Goal: Information Seeking & Learning: Compare options

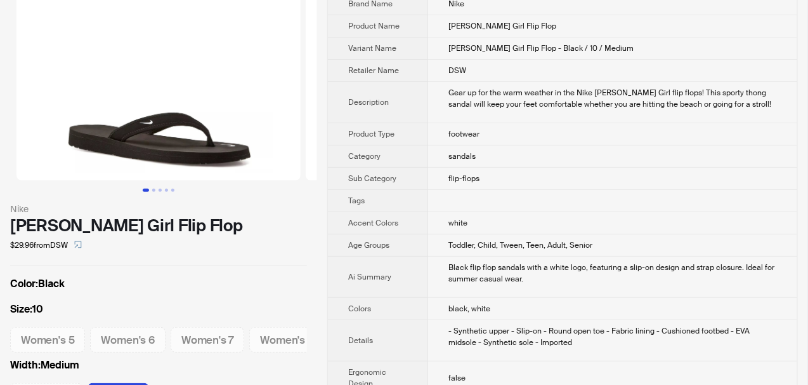
scroll to position [63, 0]
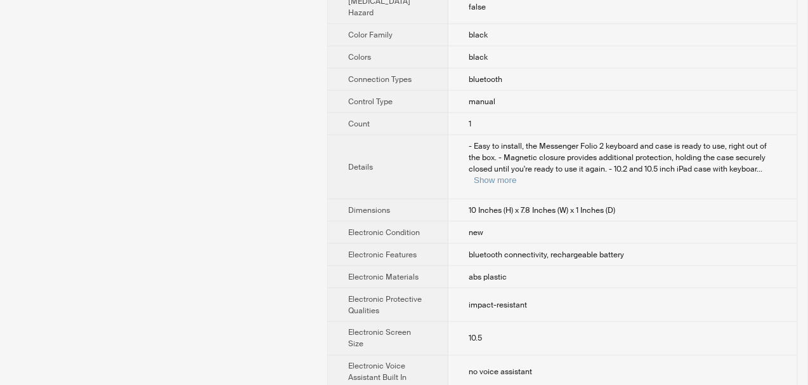
scroll to position [508, 0]
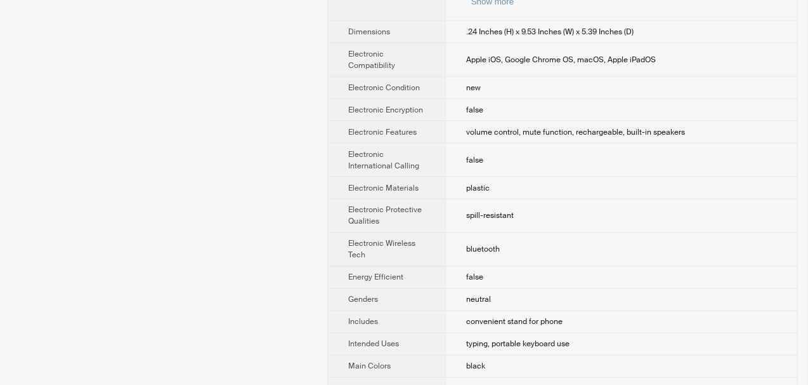
scroll to position [635, 0]
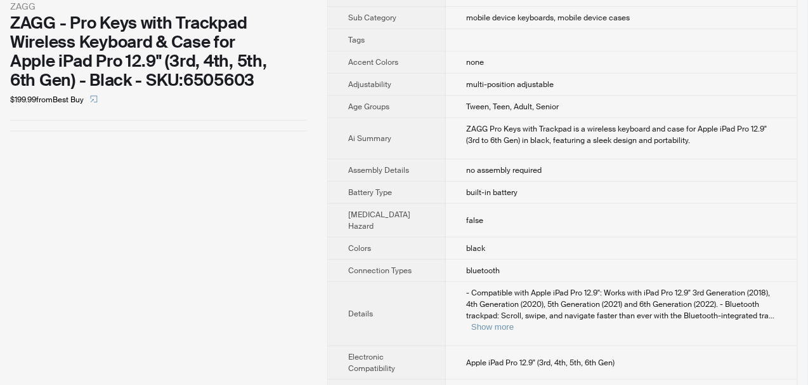
scroll to position [317, 0]
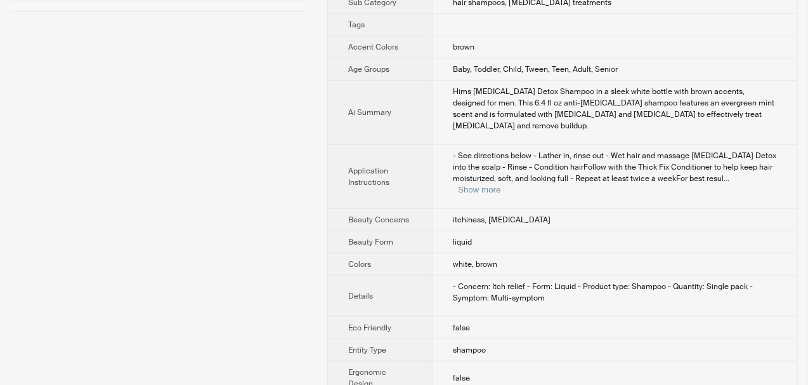
scroll to position [254, 0]
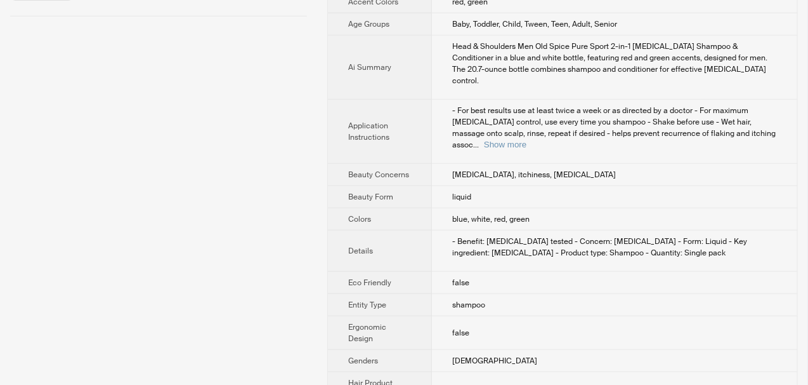
scroll to position [381, 0]
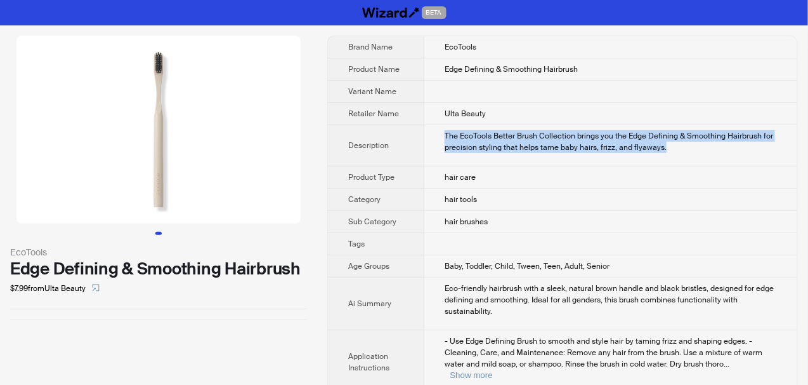
drag, startPoint x: 445, startPoint y: 128, endPoint x: 683, endPoint y: 158, distance: 239.8
click at [683, 158] on td "The EcoTools Better Brush Collection brings you the Edge Defining & Smoothing H…" at bounding box center [611, 145] width 373 height 41
copy div "The EcoTools Better Brush Collection brings you the Edge Defining & Smoothing H…"
click at [683, 158] on td "The EcoTools Better Brush Collection brings you the Edge Defining & Smoothing H…" at bounding box center [611, 145] width 373 height 41
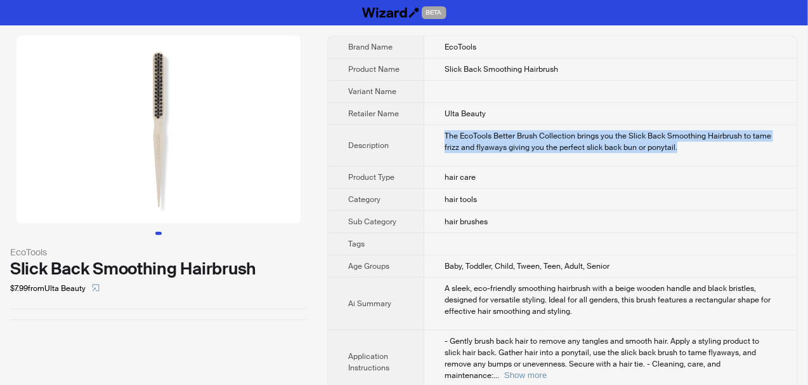
drag, startPoint x: 445, startPoint y: 133, endPoint x: 688, endPoint y: 154, distance: 243.3
click at [688, 154] on td "The EcoTools Better Brush Collection brings you the Slick Back Smoothing Hairbr…" at bounding box center [611, 145] width 373 height 41
copy div "The EcoTools Better Brush Collection brings you the Slick Back Smoothing Hairbr…"
click at [688, 154] on td "The EcoTools Better Brush Collection brings you the Slick Back Smoothing Hairbr…" at bounding box center [611, 145] width 373 height 41
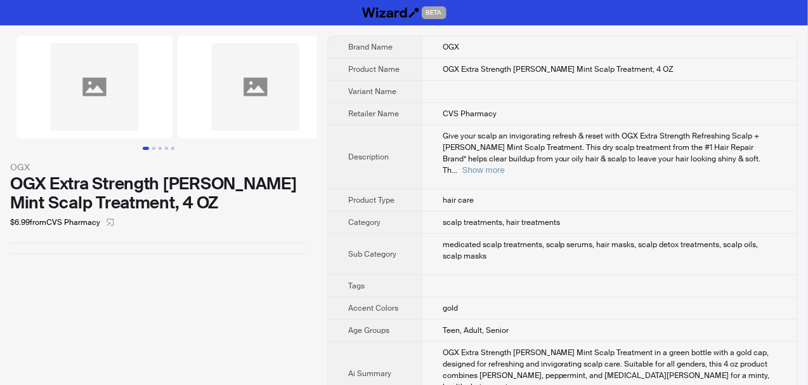
click at [256, 108] on img at bounding box center [256, 87] width 156 height 103
click at [107, 102] on img at bounding box center [94, 87] width 156 height 103
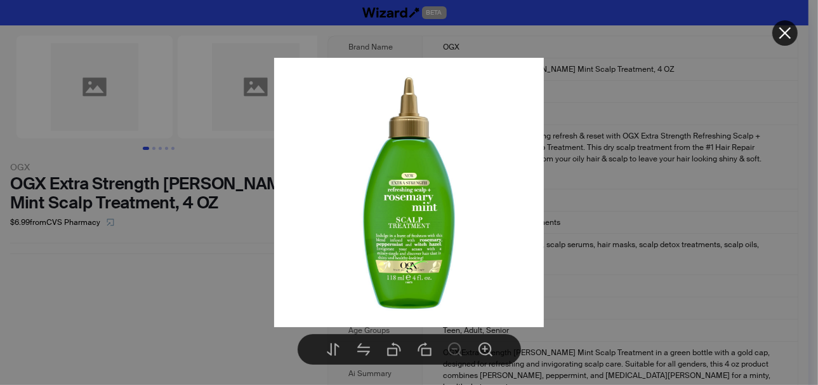
click at [783, 34] on icon "close" at bounding box center [785, 33] width 12 height 12
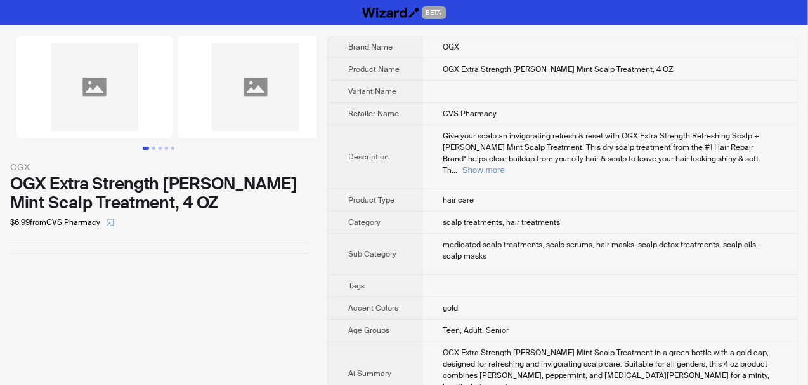
click at [524, 164] on td "Give your scalp an invigorating refresh & reset with OGX Extra Strength Refresh…" at bounding box center [610, 157] width 376 height 64
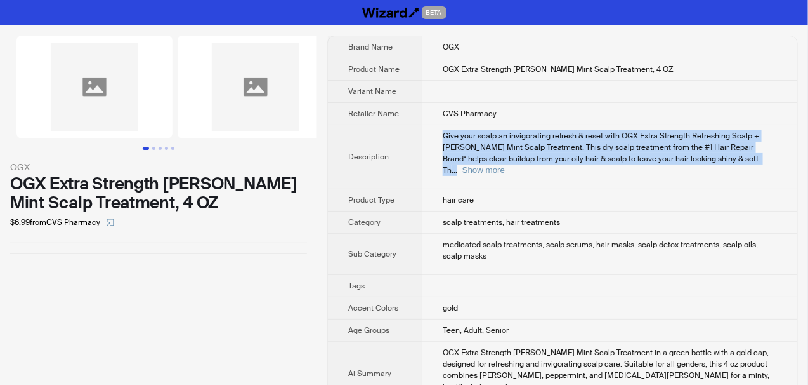
drag, startPoint x: 445, startPoint y: 132, endPoint x: 728, endPoint y: 172, distance: 285.8
click at [728, 172] on td "Give your scalp an invigorating refresh & reset with OGX Extra Strength Refresh…" at bounding box center [610, 157] width 376 height 64
click at [505, 165] on button "Show more" at bounding box center [484, 170] width 43 height 10
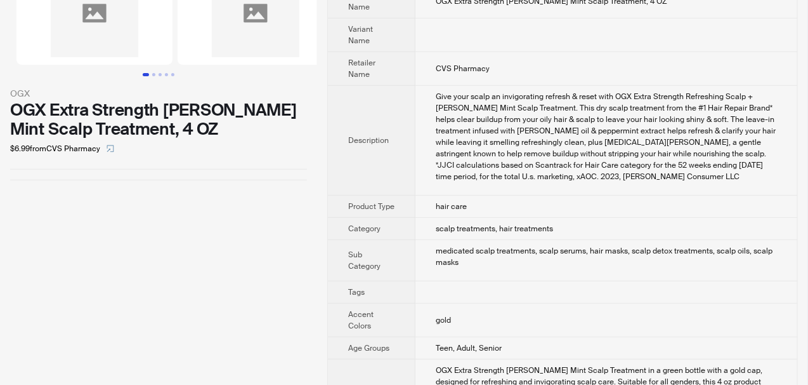
scroll to position [96, 0]
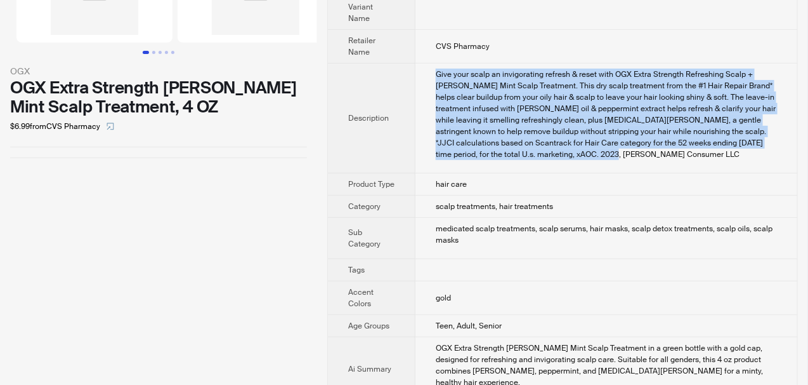
drag, startPoint x: 437, startPoint y: 70, endPoint x: 630, endPoint y: 150, distance: 209.1
click at [630, 150] on div "Give your scalp an invigorating refresh & reset with OGX Extra Strength Refresh…" at bounding box center [606, 114] width 341 height 91
copy div "Give your scalp an invigorating refresh & reset with OGX Extra Strength Refresh…"
click at [649, 168] on td "Give your scalp an invigorating refresh & reset with OGX Extra Strength Refresh…" at bounding box center [607, 118] width 382 height 110
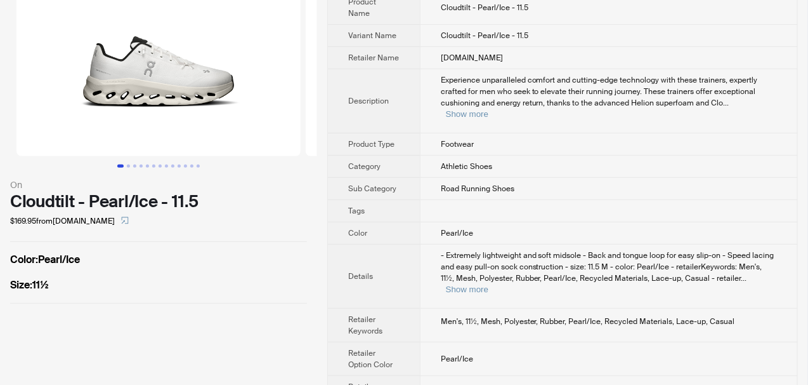
scroll to position [86, 0]
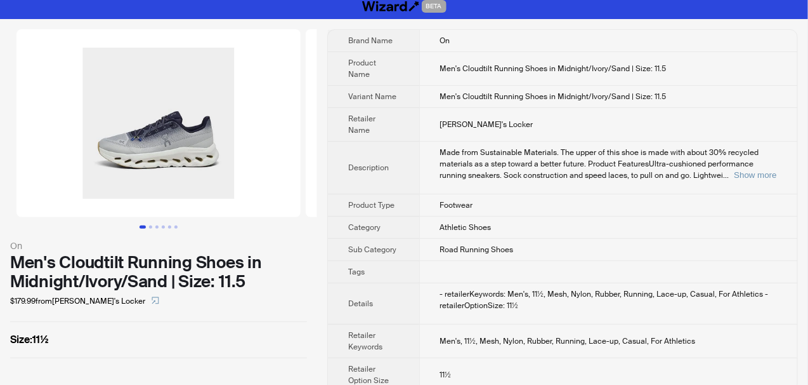
scroll to position [9, 0]
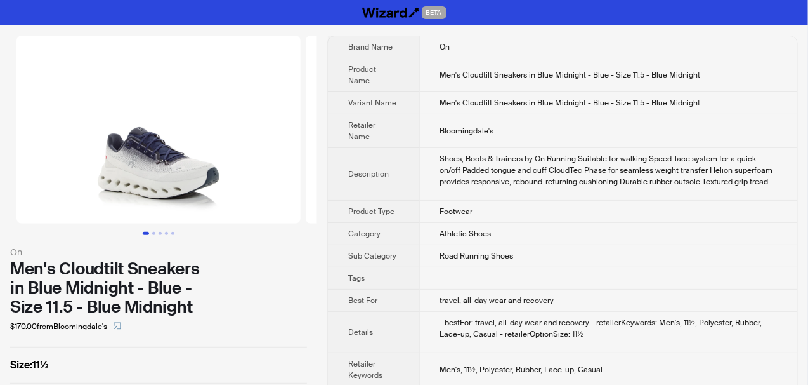
scroll to position [30, 0]
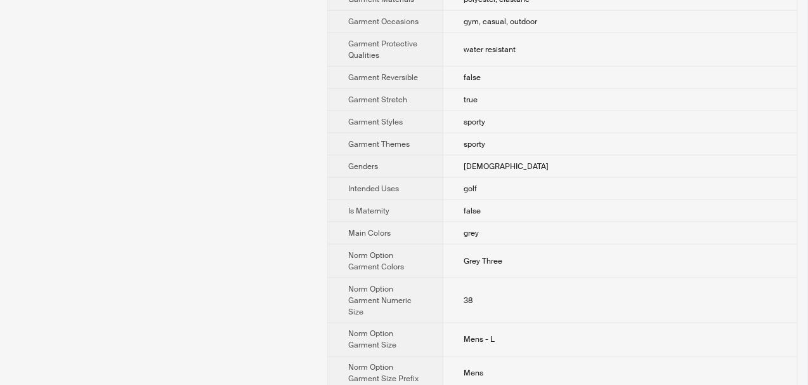
scroll to position [508, 0]
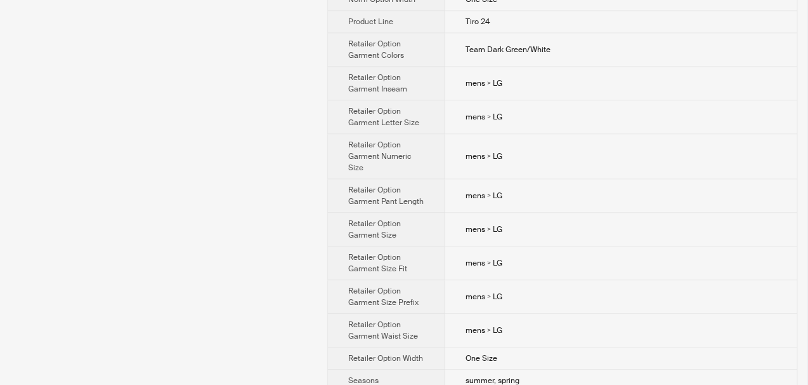
scroll to position [1015, 0]
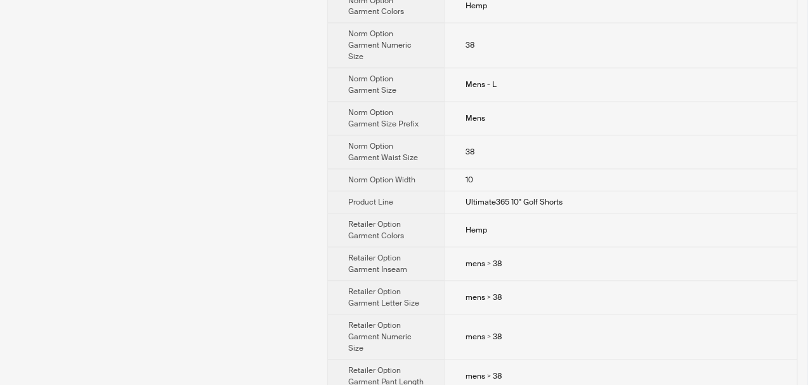
scroll to position [825, 0]
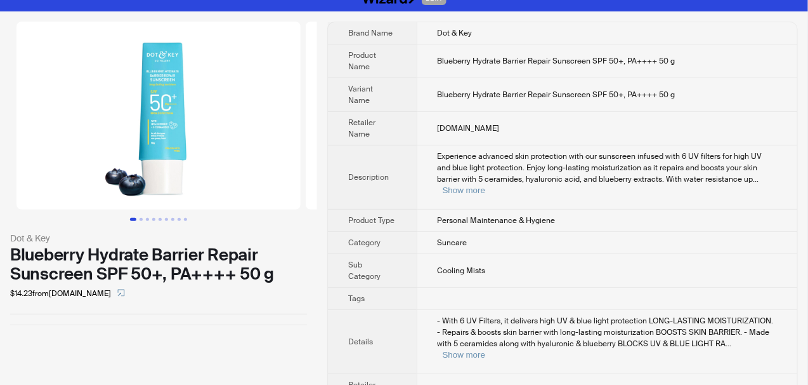
scroll to position [20, 0]
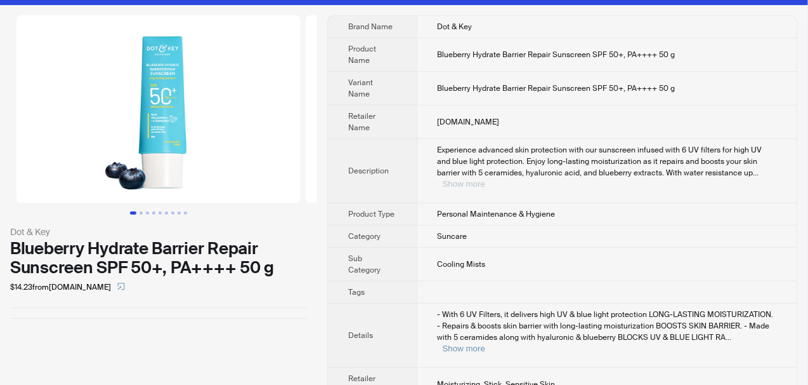
click at [485, 179] on button "Show more" at bounding box center [464, 184] width 43 height 10
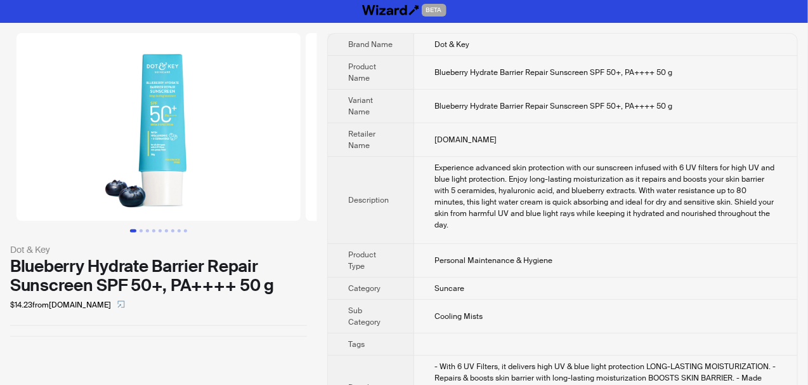
scroll to position [0, 0]
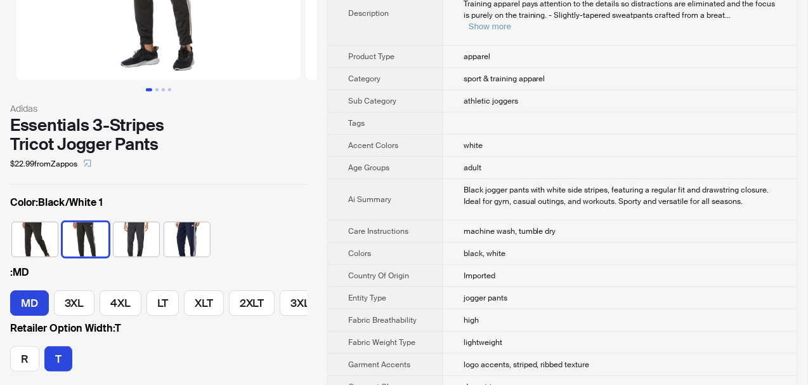
scroll to position [190, 0]
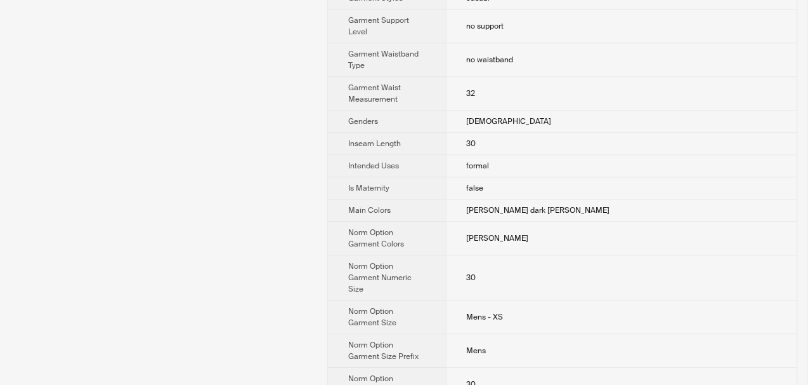
scroll to position [862, 0]
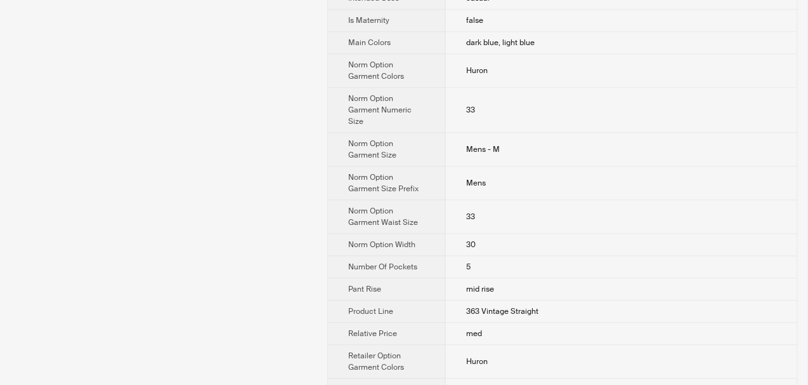
scroll to position [952, 0]
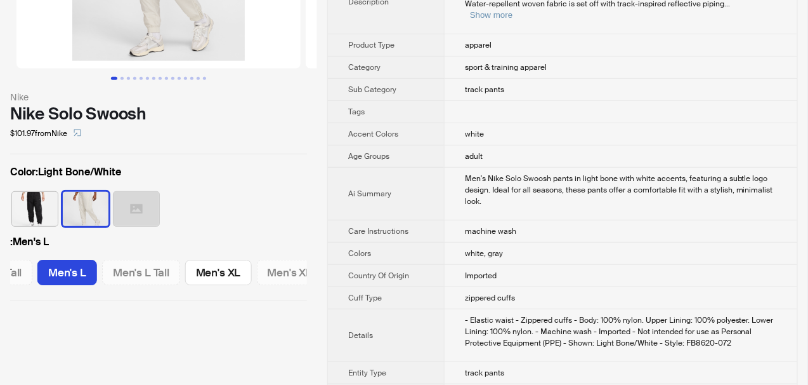
scroll to position [63, 0]
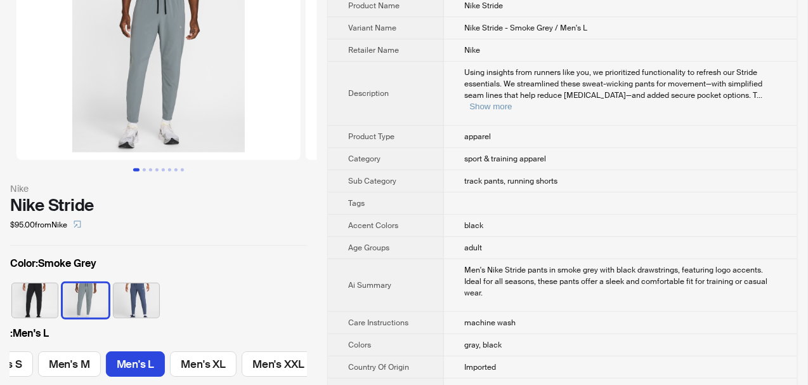
scroll to position [127, 0]
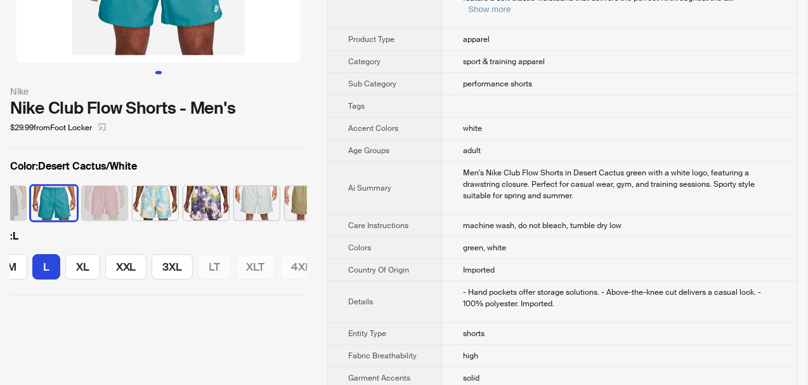
scroll to position [190, 0]
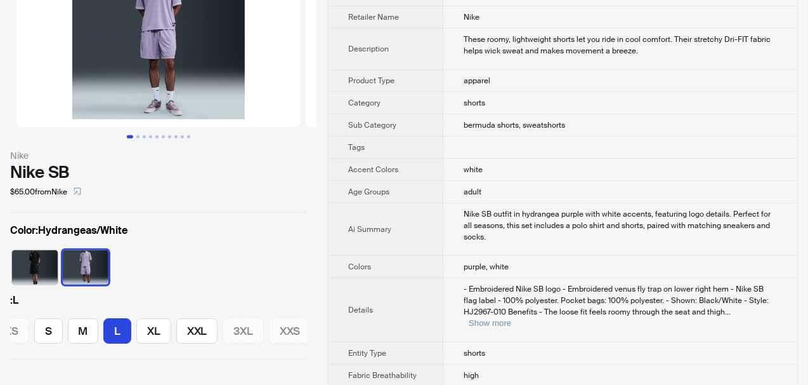
scroll to position [127, 0]
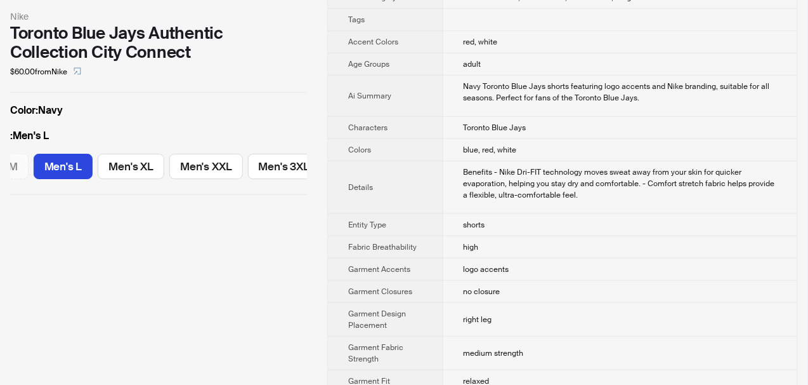
scroll to position [254, 0]
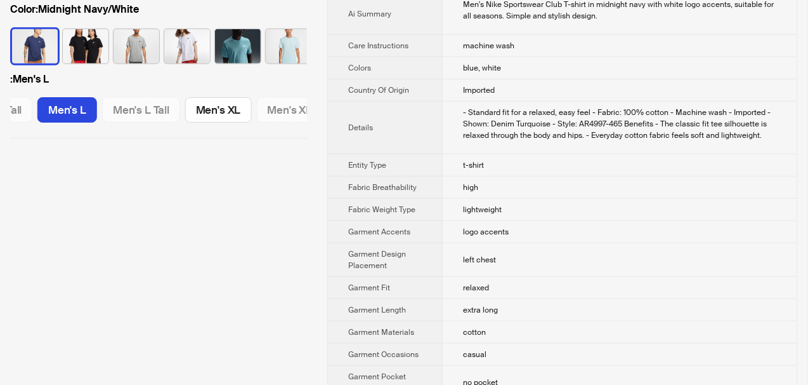
scroll to position [190, 0]
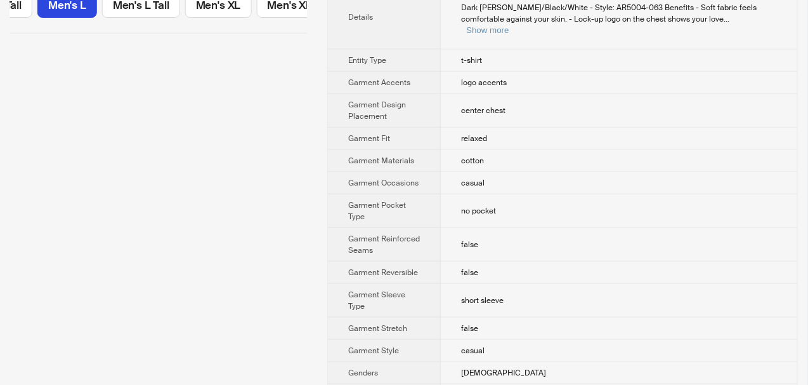
scroll to position [190, 0]
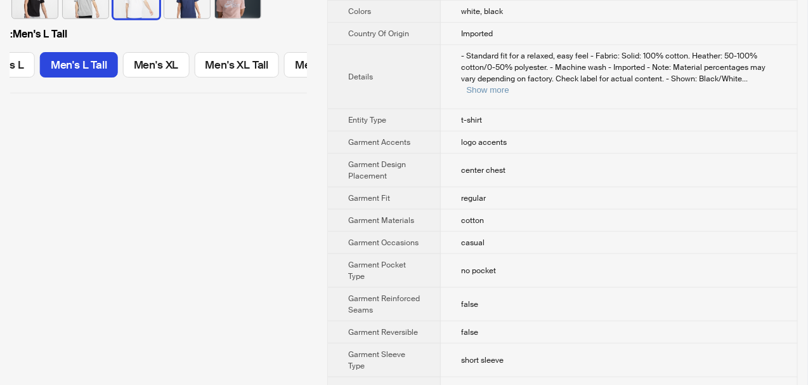
scroll to position [317, 0]
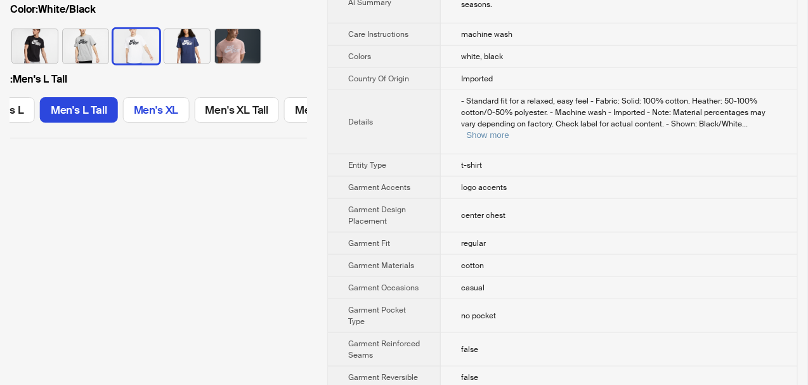
drag, startPoint x: 103, startPoint y: 99, endPoint x: 181, endPoint y: 97, distance: 78.1
click at [181, 97] on div "Men's XS Men's S Men's S Tall Men's M Men's M Tall Men's L Men's L Tall Men's X…" at bounding box center [158, 112] width 297 height 30
drag, startPoint x: 169, startPoint y: 124, endPoint x: 255, endPoint y: 133, distance: 86.1
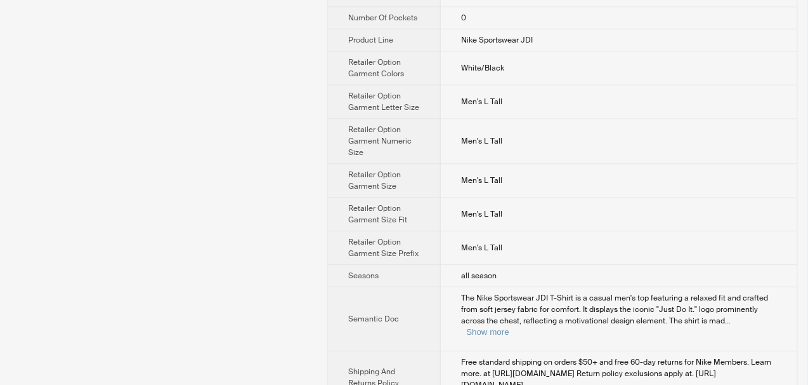
scroll to position [1051, 0]
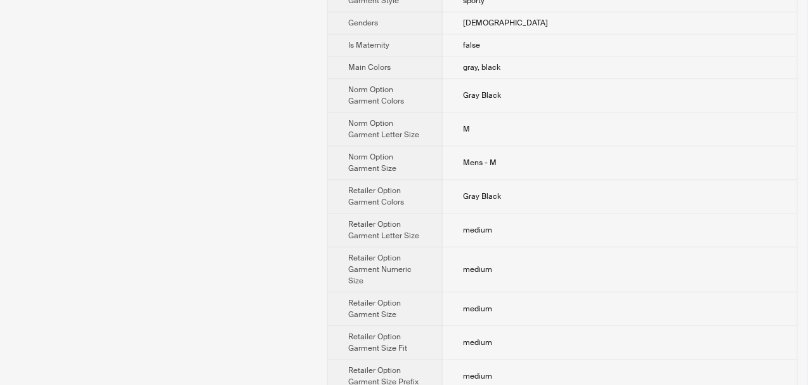
scroll to position [952, 0]
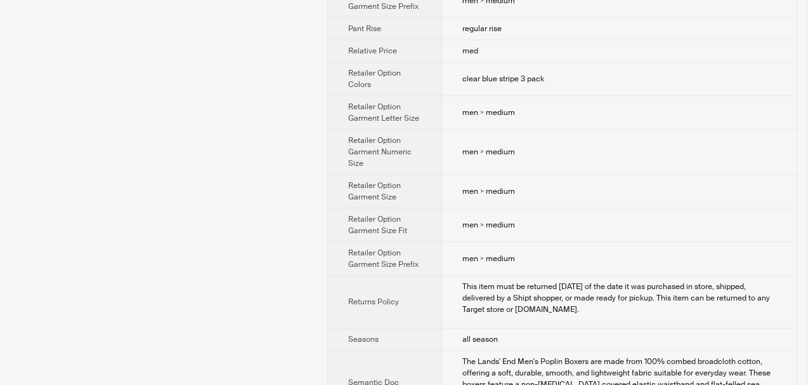
scroll to position [1079, 0]
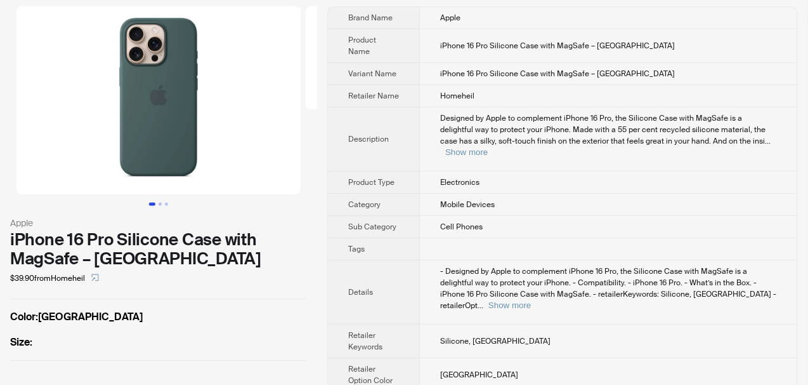
scroll to position [43, 0]
